Goal: Task Accomplishment & Management: Complete application form

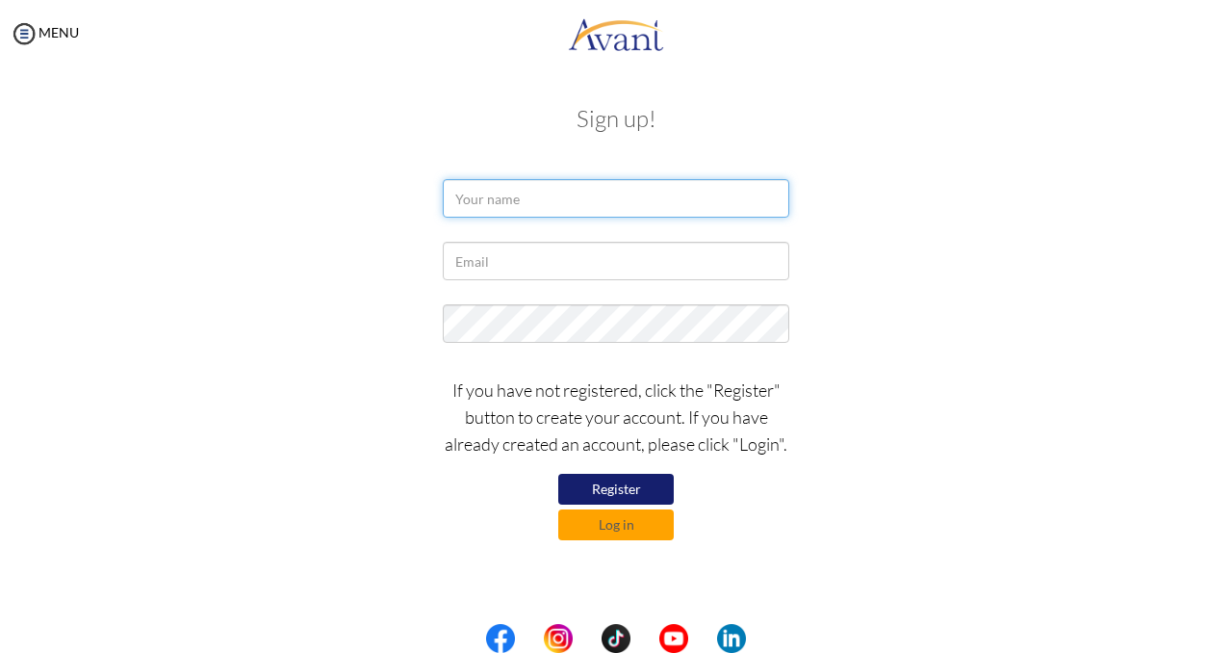
click at [529, 202] on input "text" at bounding box center [616, 198] width 347 height 39
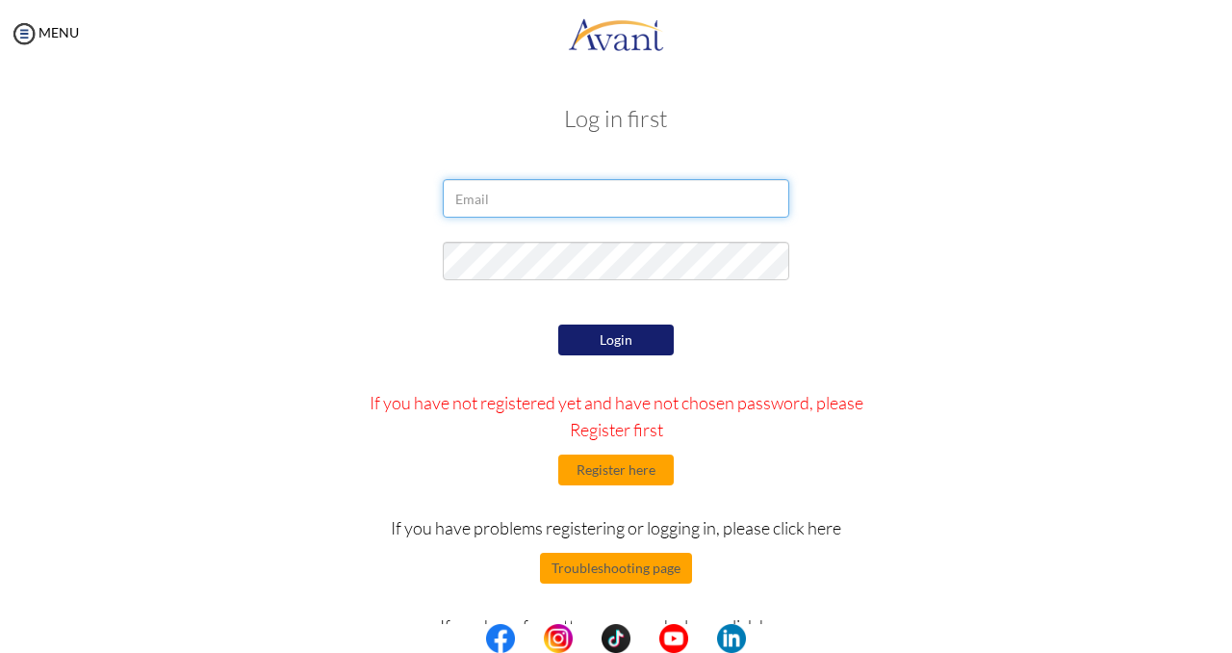
click at [529, 202] on input "email" at bounding box center [616, 198] width 347 height 39
click at [605, 465] on button "Register here" at bounding box center [616, 469] width 116 height 31
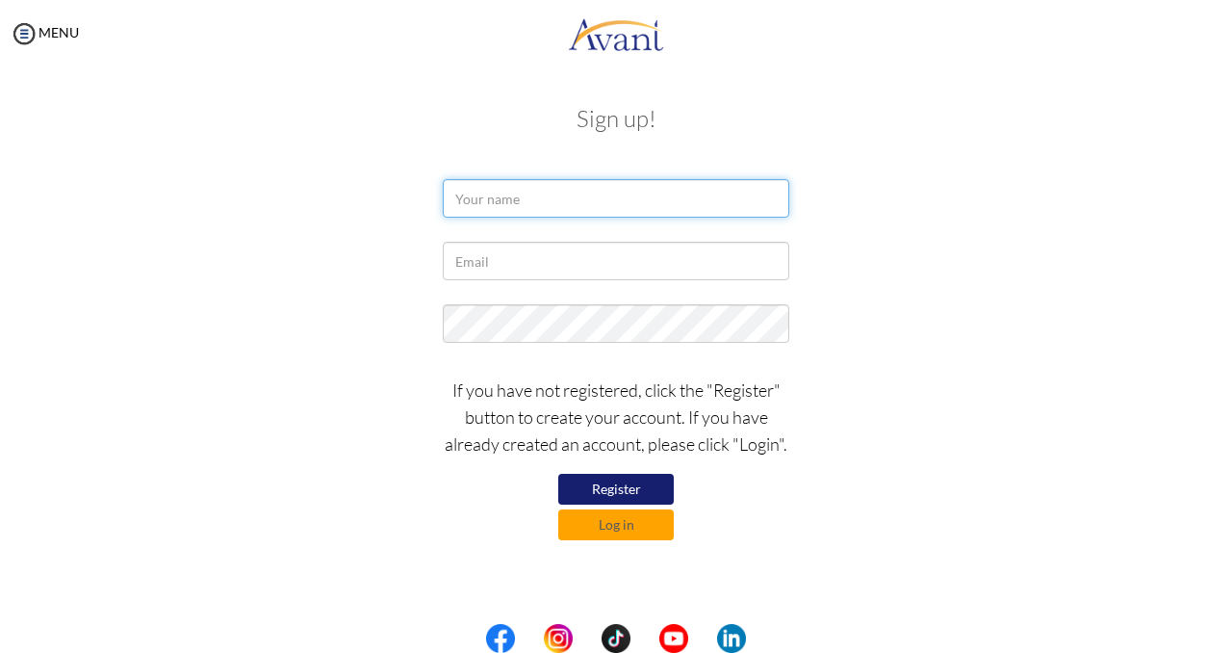
click at [546, 195] on input "text" at bounding box center [616, 198] width 347 height 39
click at [466, 205] on input "ceferina Villaruel" at bounding box center [616, 198] width 347 height 39
type input "Ceferina Villaruel"
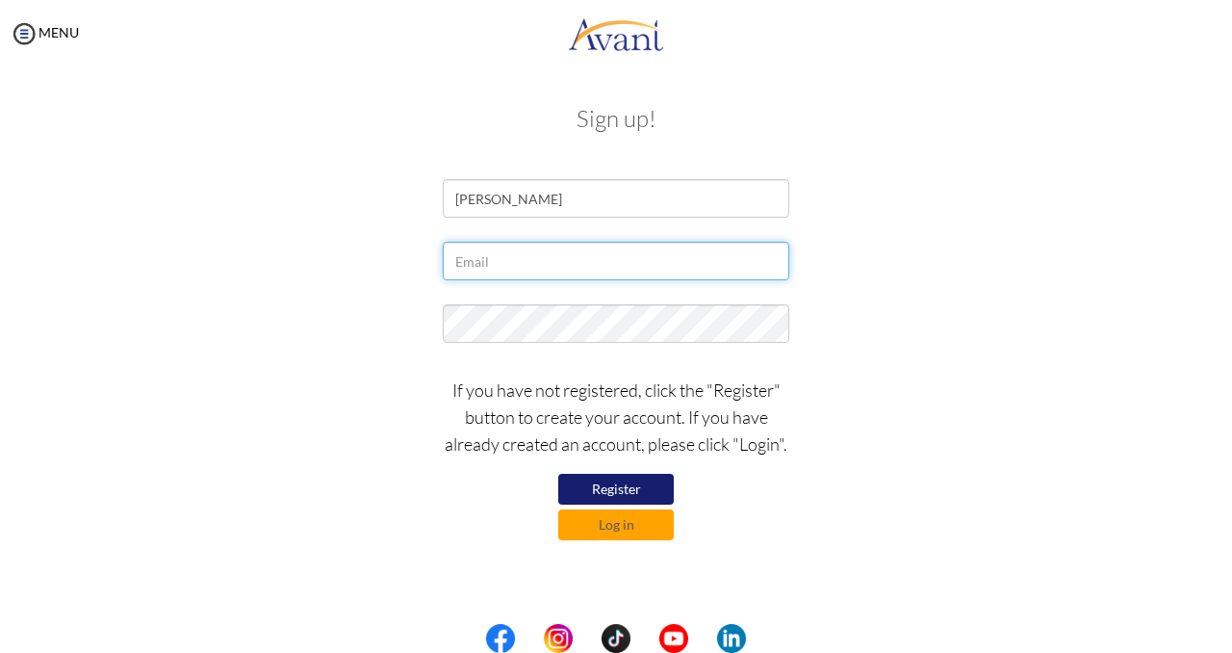
click at [493, 255] on input "text" at bounding box center [616, 261] width 347 height 39
type input "cefabello25@gmail.com"
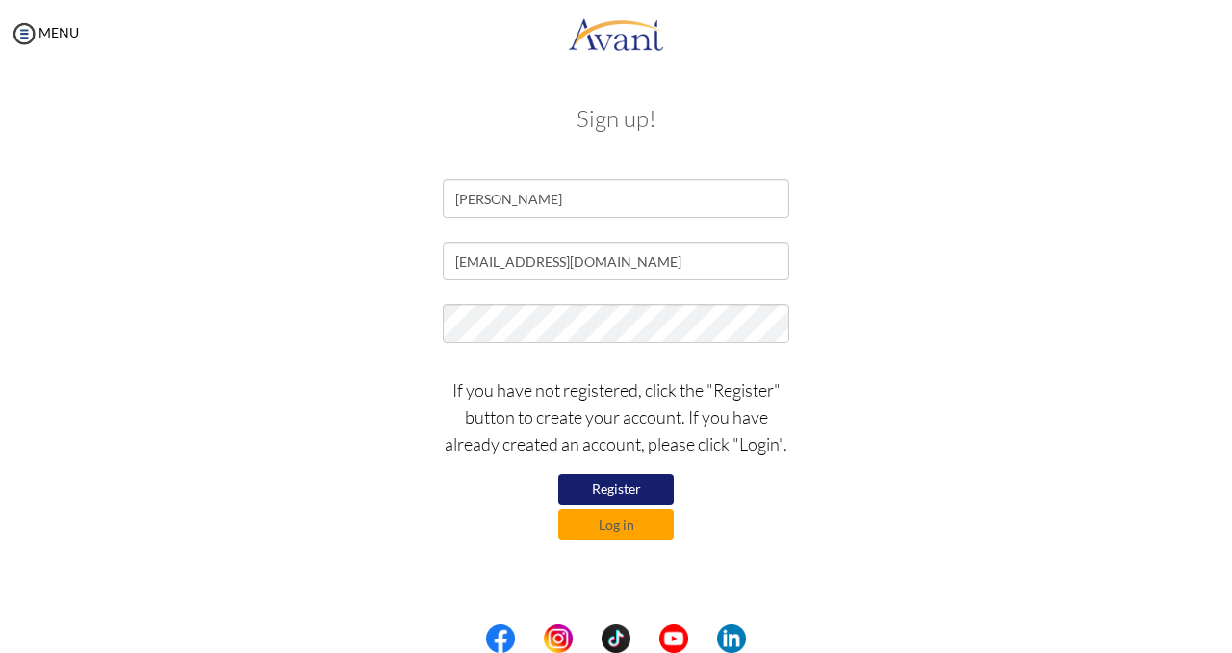
click at [587, 488] on button "Register" at bounding box center [616, 489] width 116 height 31
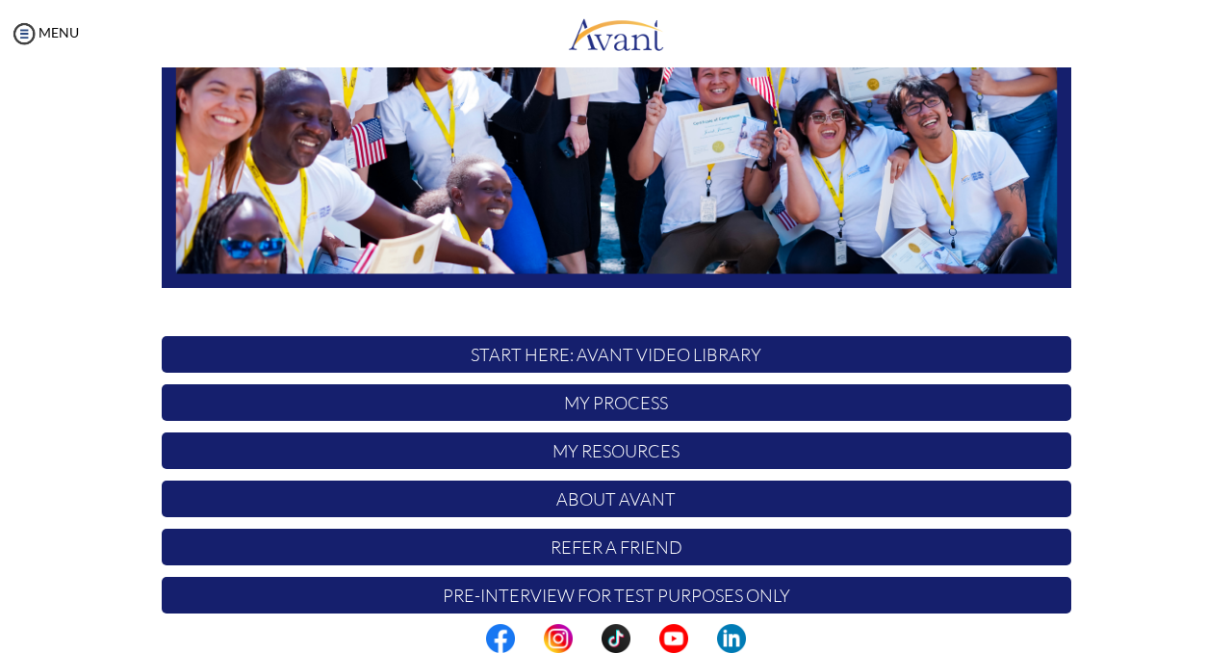
scroll to position [417, 0]
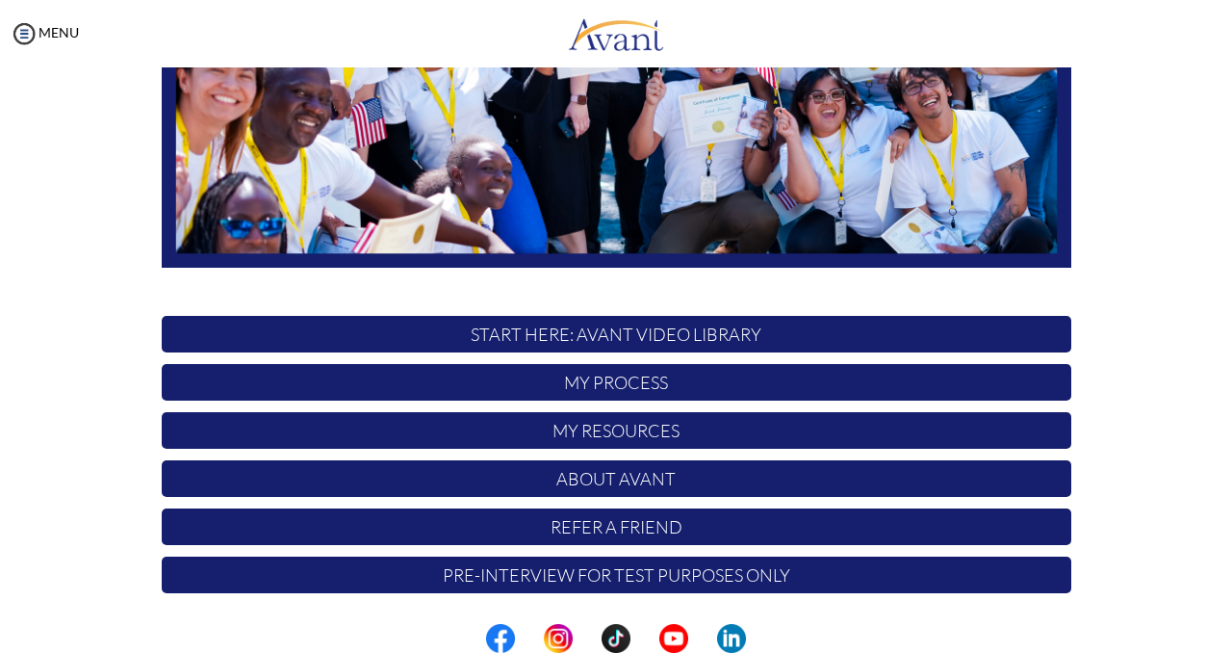
click at [580, 389] on p "My Process" at bounding box center [617, 382] width 910 height 37
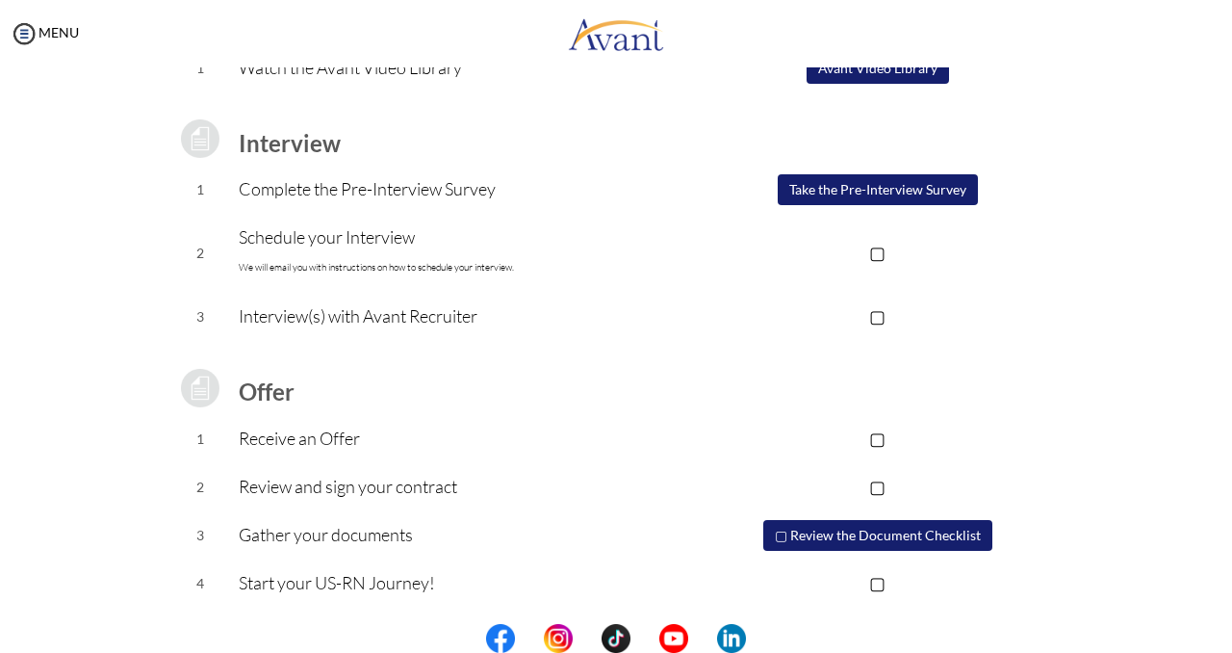
scroll to position [219, 0]
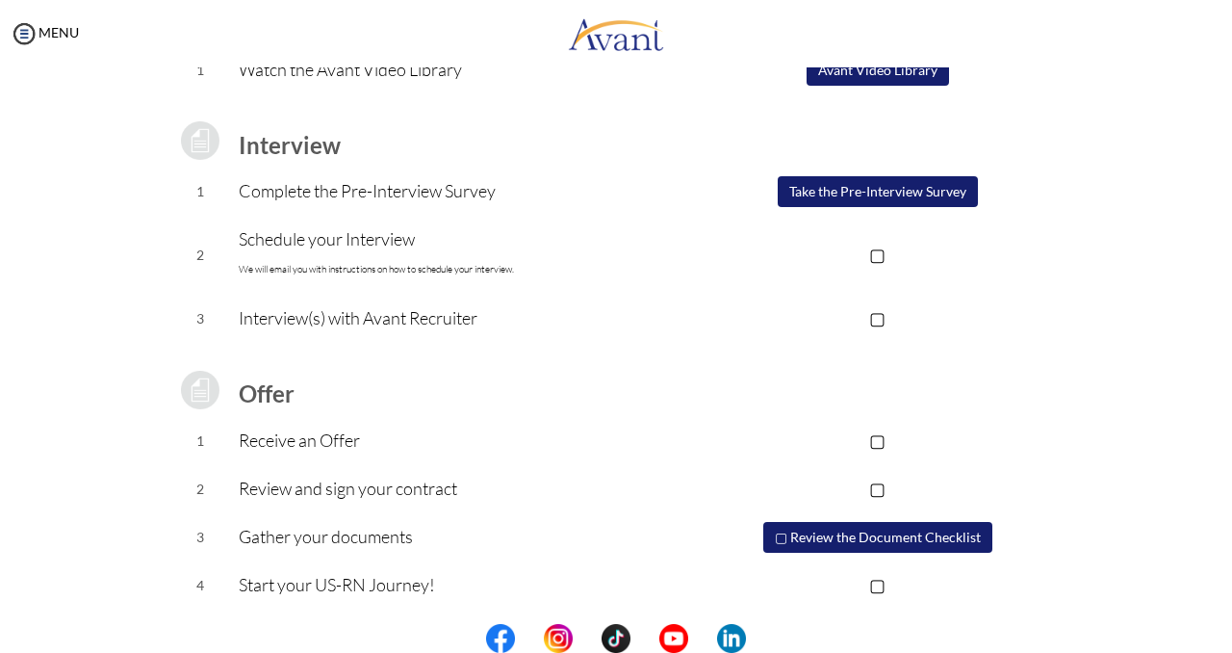
click at [855, 537] on button "▢ Review the Document Checklist" at bounding box center [877, 537] width 229 height 31
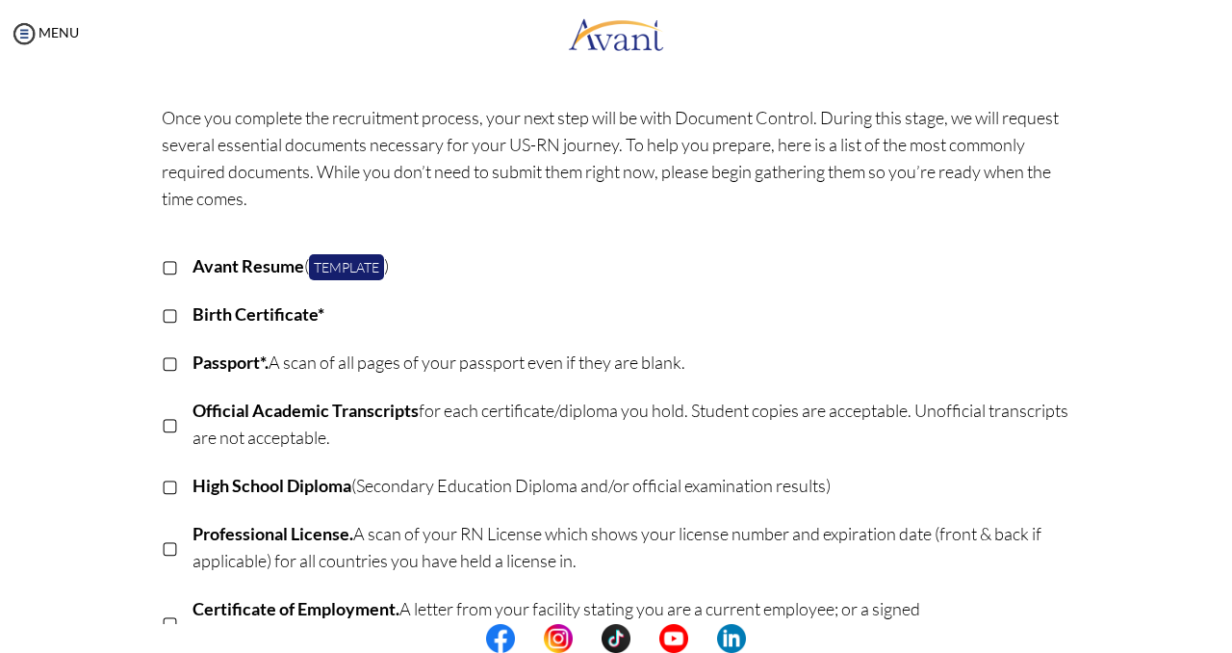
scroll to position [67, 0]
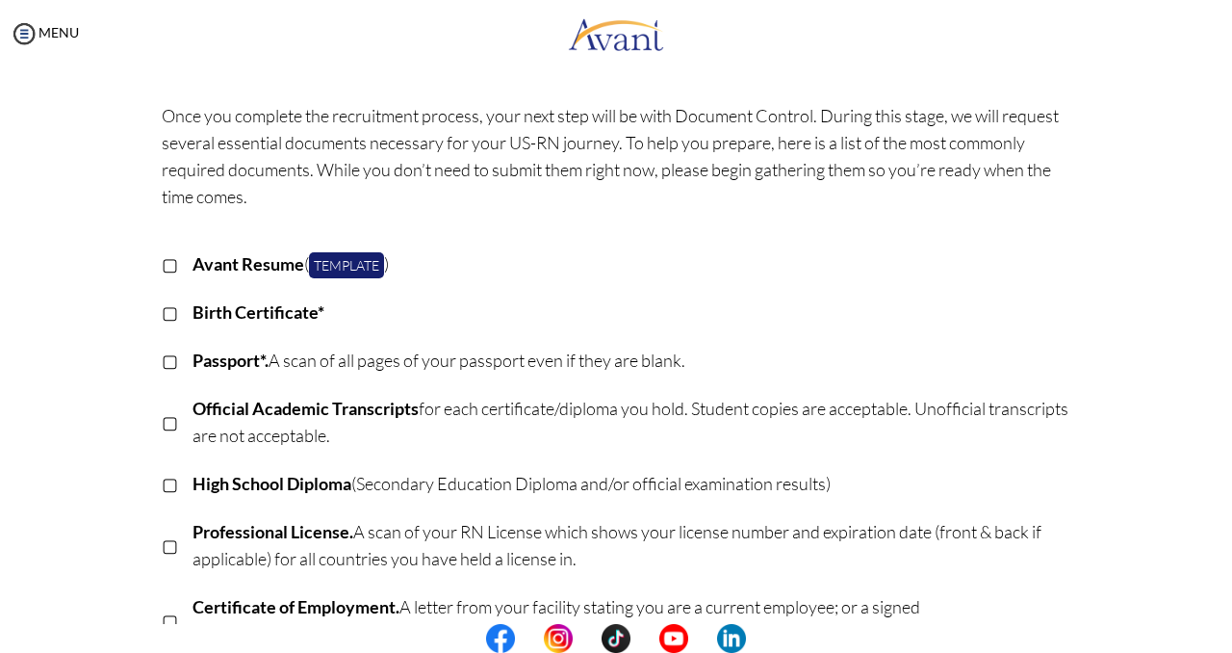
click at [172, 263] on p "▢" at bounding box center [170, 263] width 16 height 27
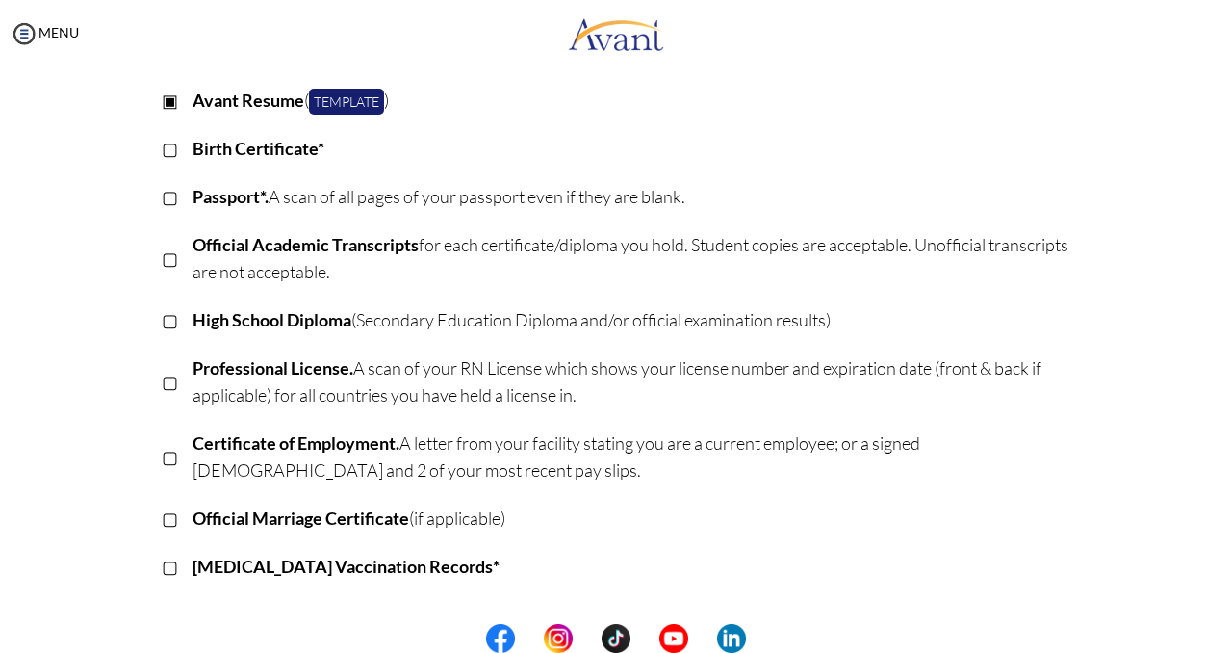
scroll to position [0, 0]
